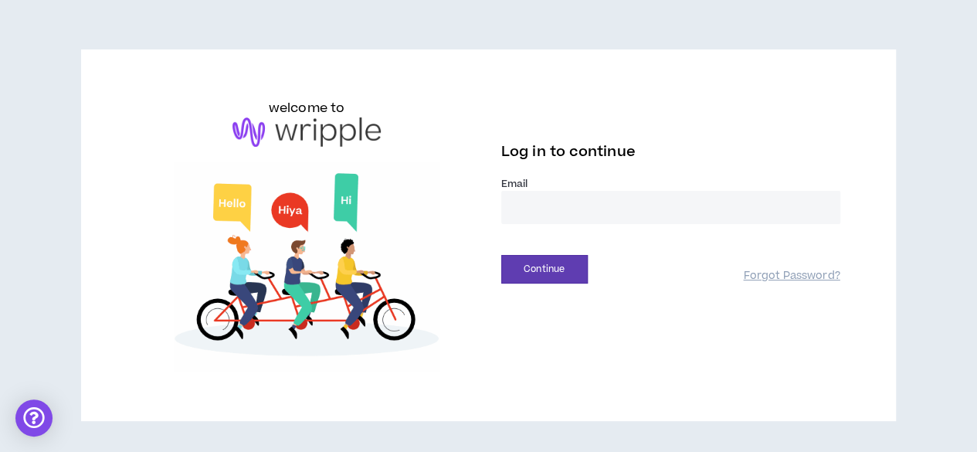
click at [525, 210] on input "email" at bounding box center [670, 207] width 339 height 33
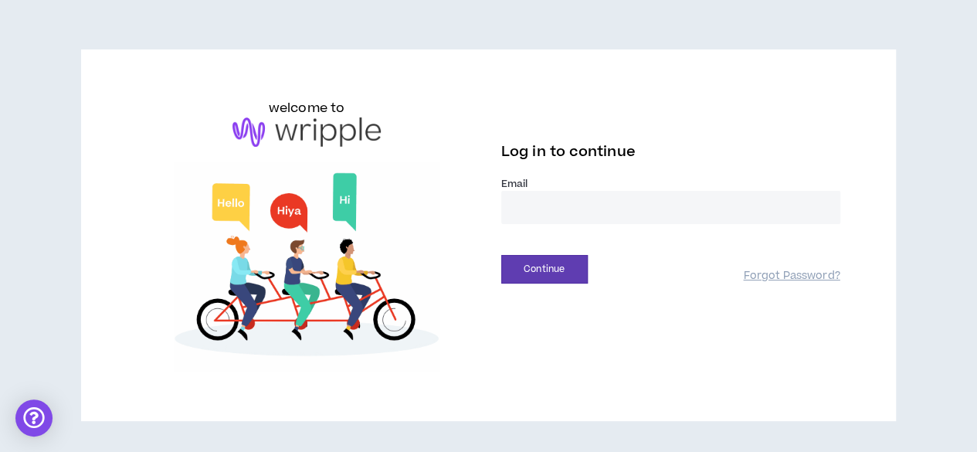
type input "**********"
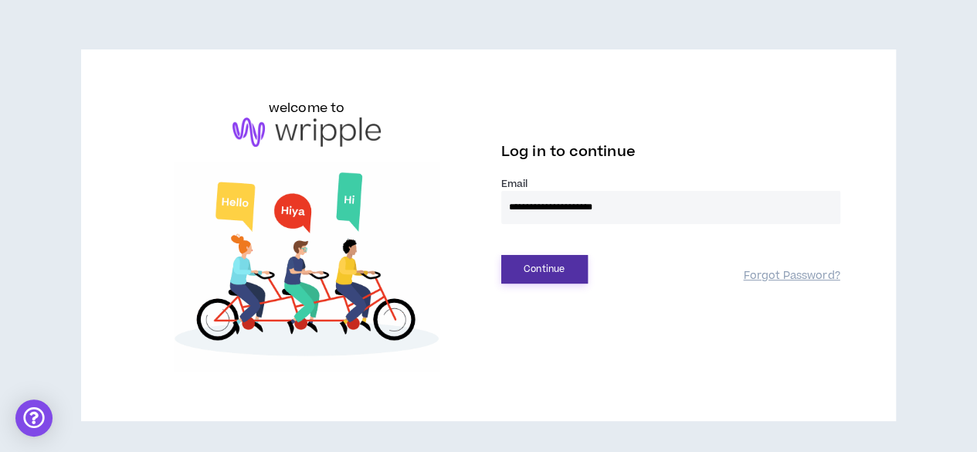
click at [552, 258] on button "Continue" at bounding box center [544, 269] width 86 height 29
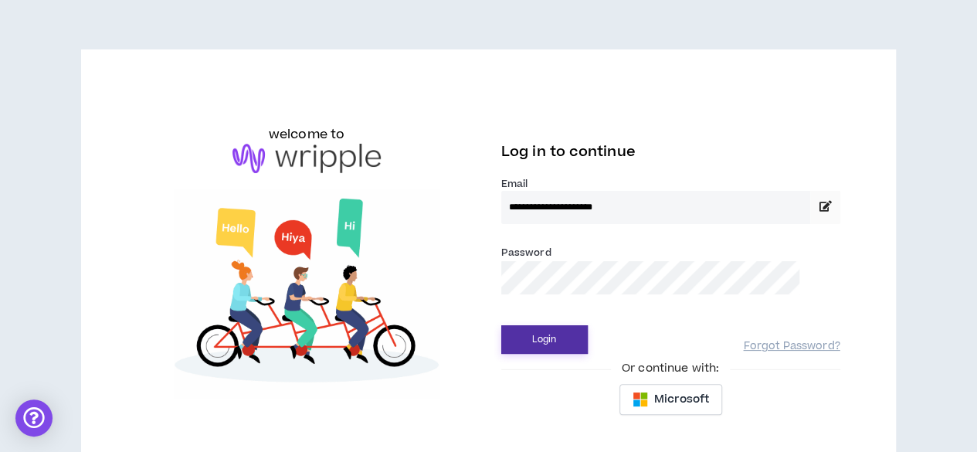
click at [547, 337] on button "Login" at bounding box center [544, 339] width 86 height 29
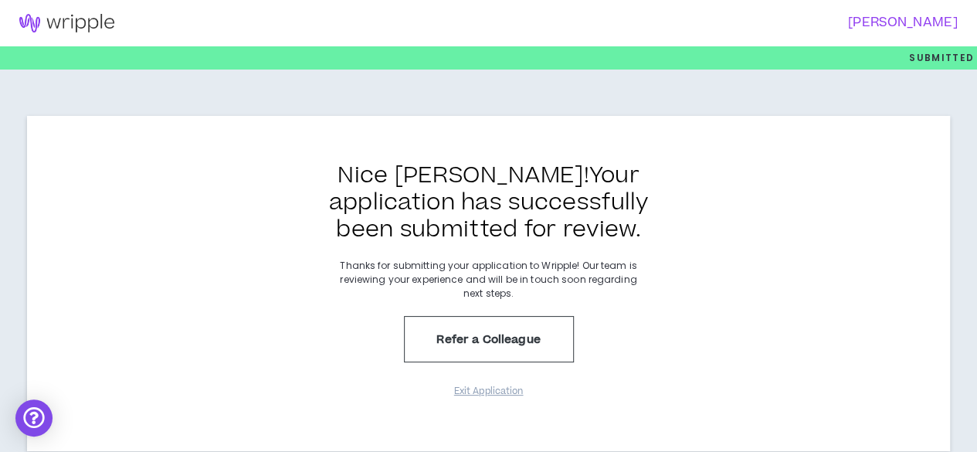
scroll to position [37, 0]
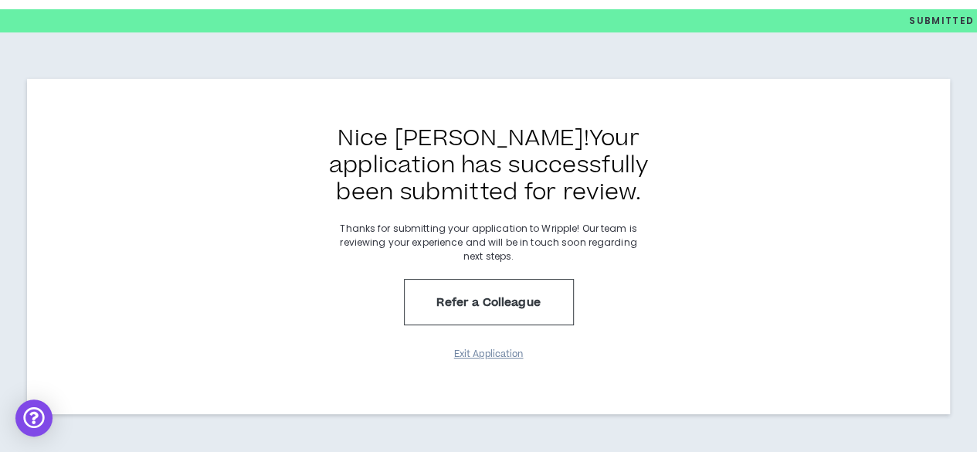
click at [482, 358] on button "Exit Application" at bounding box center [488, 354] width 77 height 27
